Goal: Transaction & Acquisition: Purchase product/service

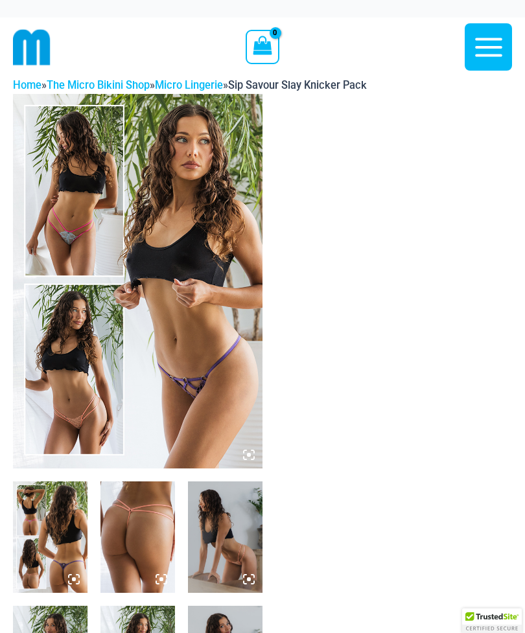
click at [246, 451] on icon at bounding box center [249, 455] width 12 height 12
click at [255, 458] on img at bounding box center [138, 281] width 250 height 375
click at [218, 388] on img at bounding box center [138, 281] width 250 height 375
click at [255, 458] on img at bounding box center [138, 281] width 250 height 375
click at [249, 455] on icon at bounding box center [249, 455] width 4 height 4
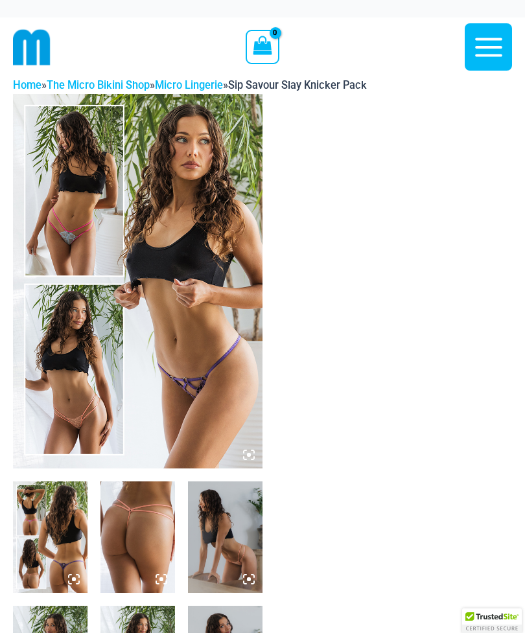
click at [247, 455] on icon at bounding box center [249, 455] width 4 height 4
click at [253, 458] on icon at bounding box center [253, 458] width 3 height 3
click at [252, 455] on icon at bounding box center [249, 455] width 12 height 12
click at [248, 464] on img at bounding box center [138, 281] width 250 height 375
click at [247, 465] on img at bounding box center [138, 281] width 250 height 375
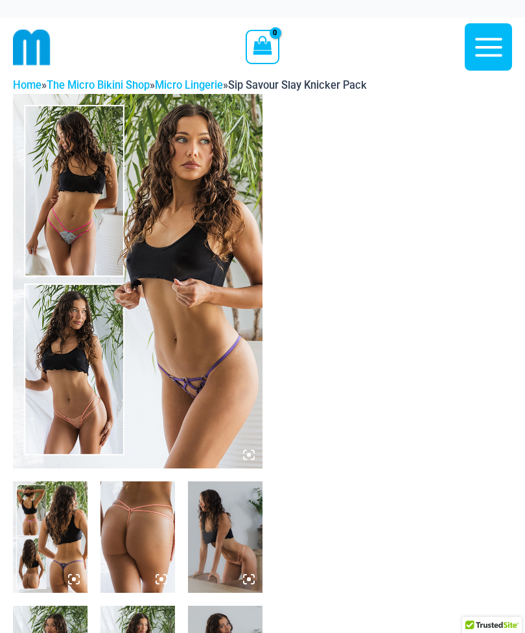
click at [246, 464] on img at bounding box center [138, 281] width 250 height 375
click at [253, 457] on icon at bounding box center [253, 458] width 3 height 3
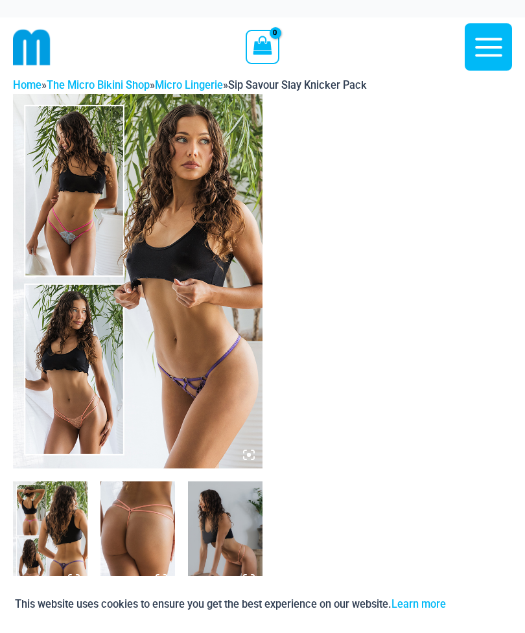
click at [253, 451] on icon at bounding box center [253, 452] width 3 height 3
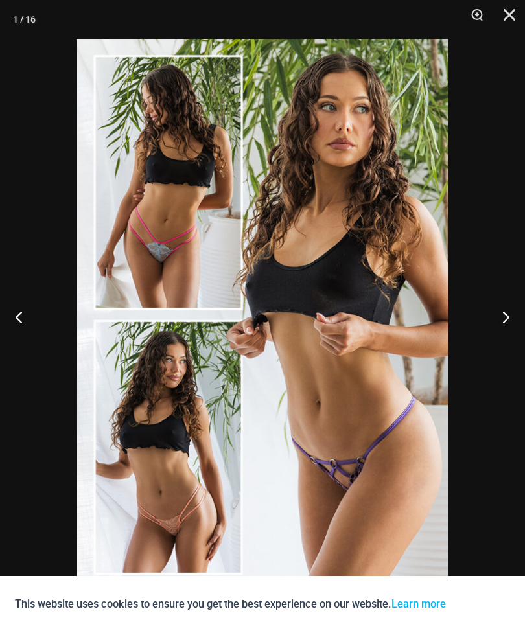
click at [513, 320] on button "Next" at bounding box center [500, 317] width 49 height 65
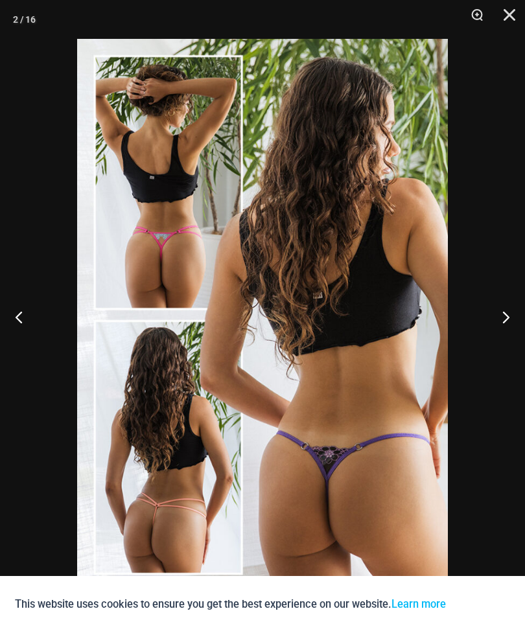
click at [504, 321] on button "Next" at bounding box center [500, 317] width 49 height 65
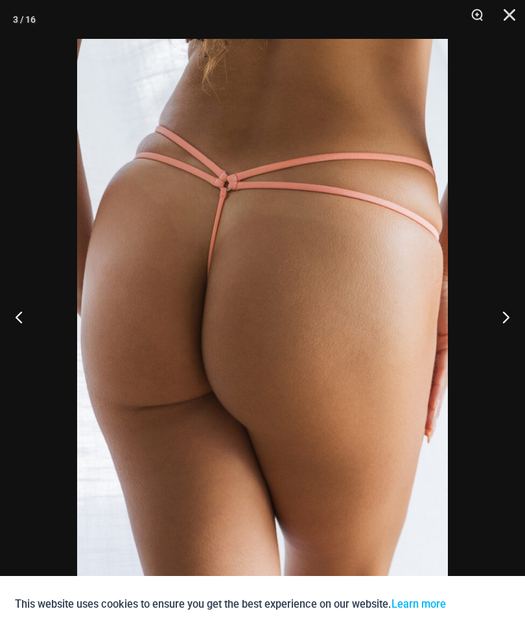
click at [506, 320] on button "Next" at bounding box center [500, 317] width 49 height 65
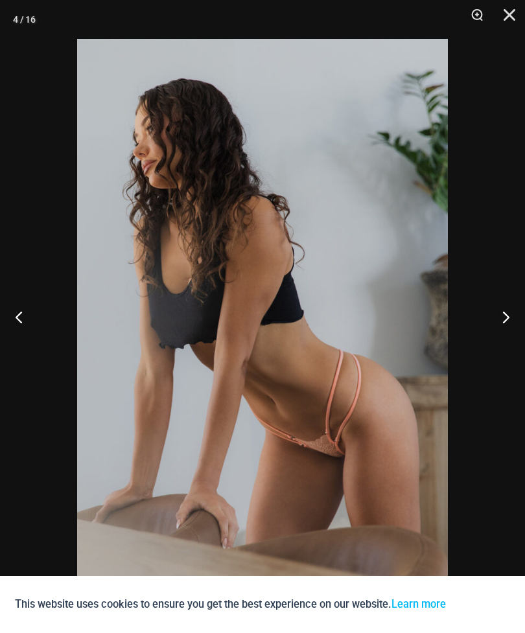
click at [507, 322] on button "Next" at bounding box center [500, 317] width 49 height 65
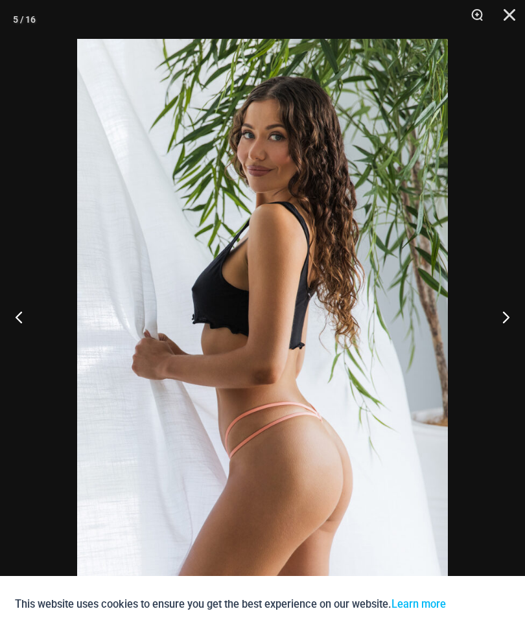
click at [508, 318] on button "Next" at bounding box center [500, 317] width 49 height 65
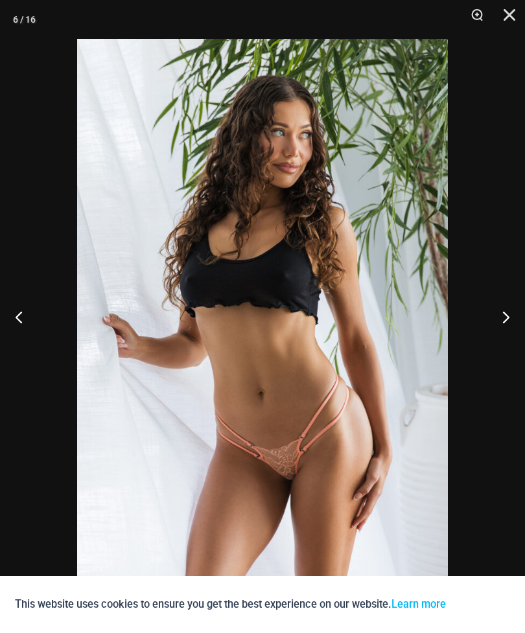
click at [503, 325] on button "Next" at bounding box center [500, 317] width 49 height 65
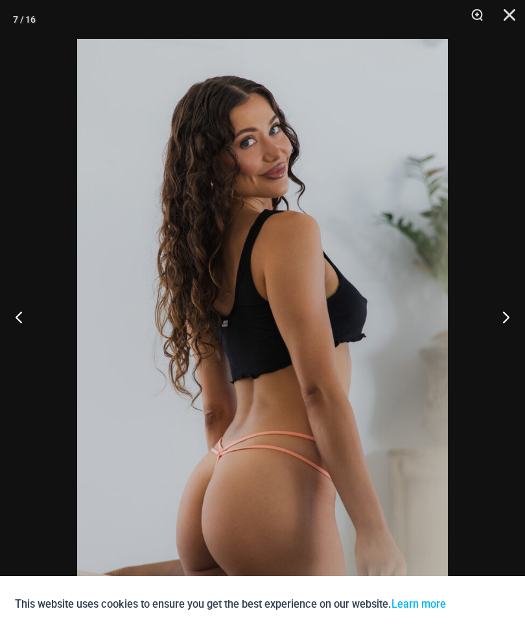
click at [516, 325] on button "Next" at bounding box center [500, 317] width 49 height 65
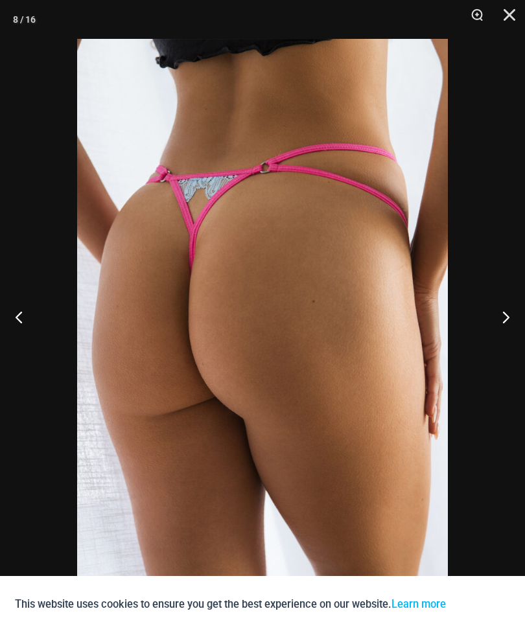
click at [508, 325] on button "Next" at bounding box center [500, 317] width 49 height 65
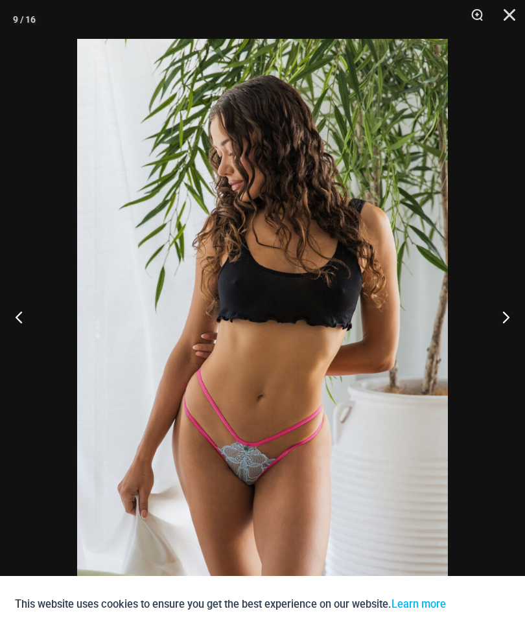
click at [506, 327] on button "Next" at bounding box center [500, 317] width 49 height 65
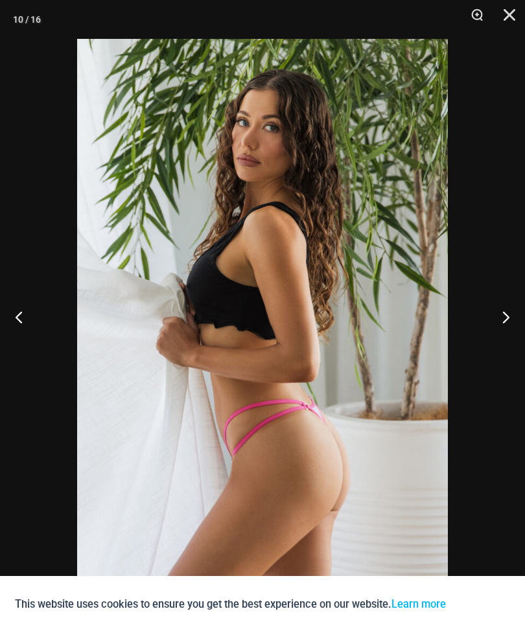
click at [506, 324] on button "Next" at bounding box center [500, 317] width 49 height 65
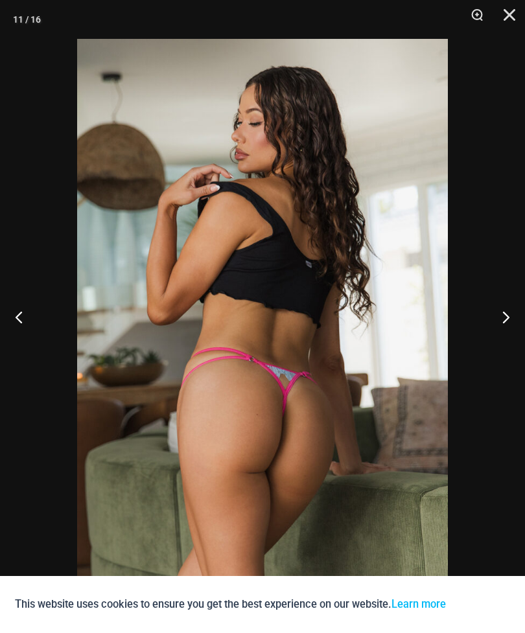
click at [506, 325] on button "Next" at bounding box center [500, 317] width 49 height 65
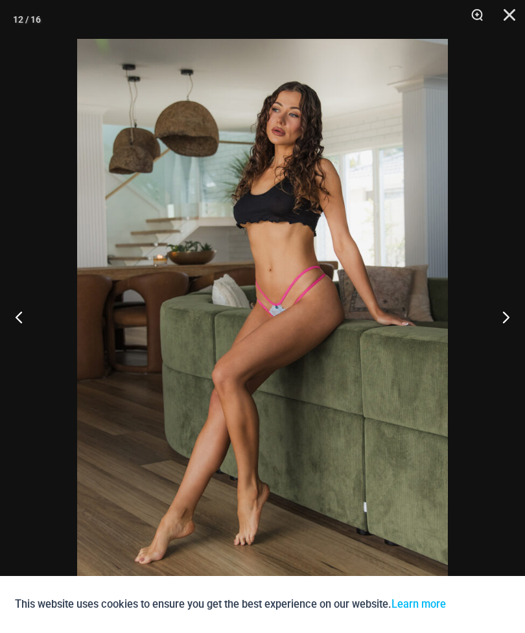
click at [507, 323] on button "Next" at bounding box center [500, 317] width 49 height 65
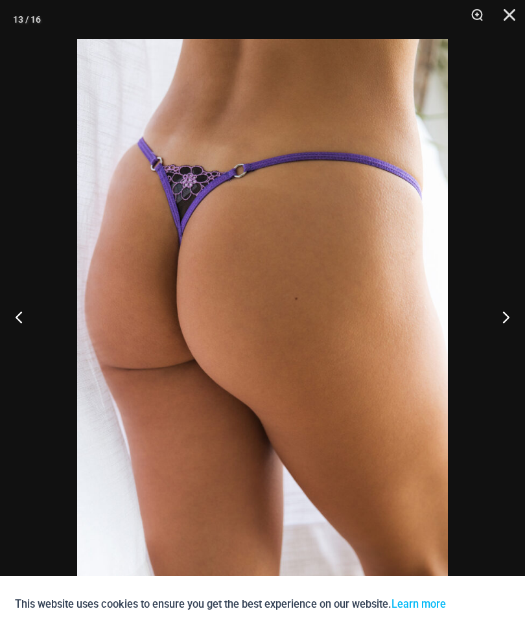
click at [506, 324] on button "Next" at bounding box center [500, 317] width 49 height 65
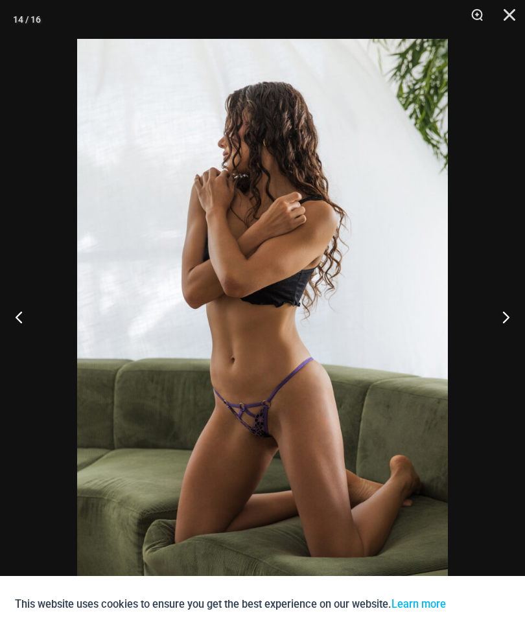
click at [510, 325] on button "Next" at bounding box center [500, 317] width 49 height 65
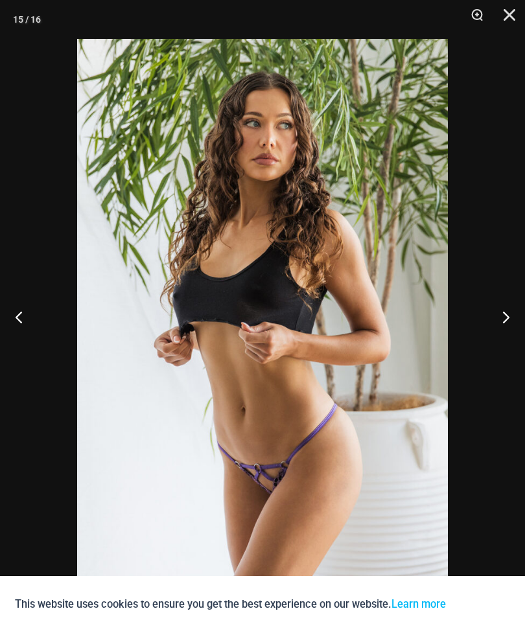
click at [506, 328] on button "Next" at bounding box center [500, 317] width 49 height 65
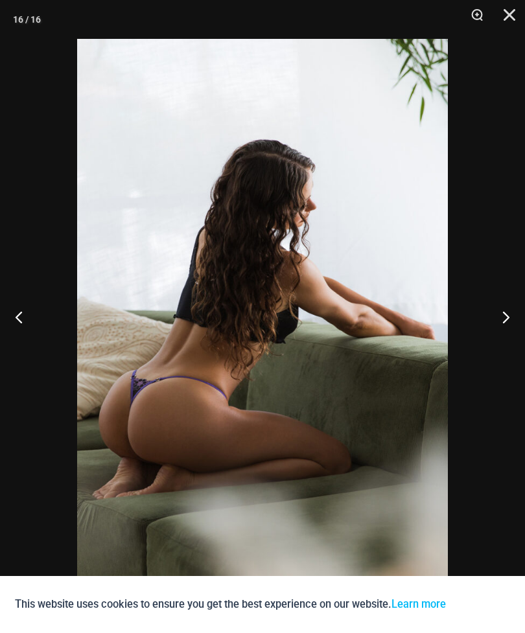
click at [507, 16] on button "Close" at bounding box center [505, 19] width 32 height 39
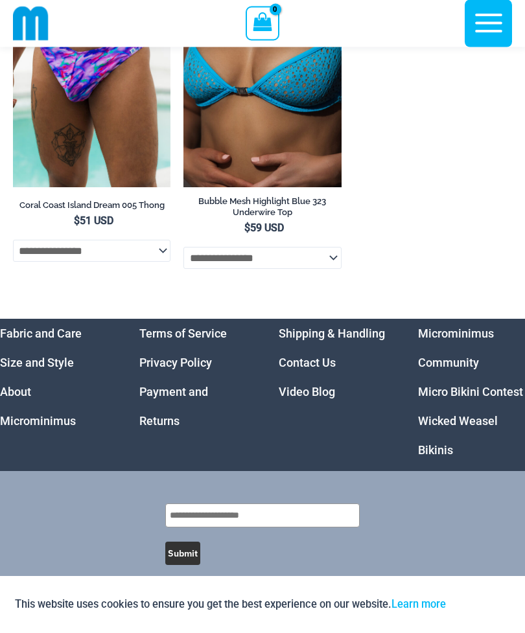
scroll to position [6524, 0]
